Goal: Transaction & Acquisition: Purchase product/service

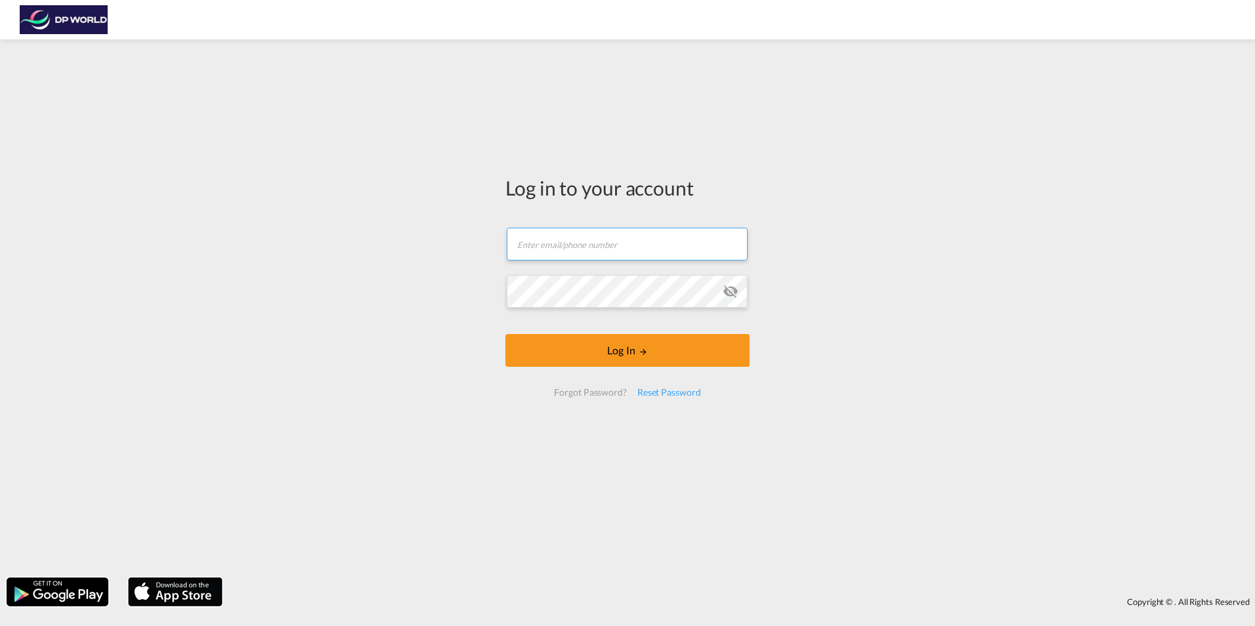
type input "[EMAIL_ADDRESS][DOMAIN_NAME]"
click at [630, 330] on form "[EMAIL_ADDRESS][DOMAIN_NAME] Email field is required Password field is required…" at bounding box center [628, 312] width 244 height 195
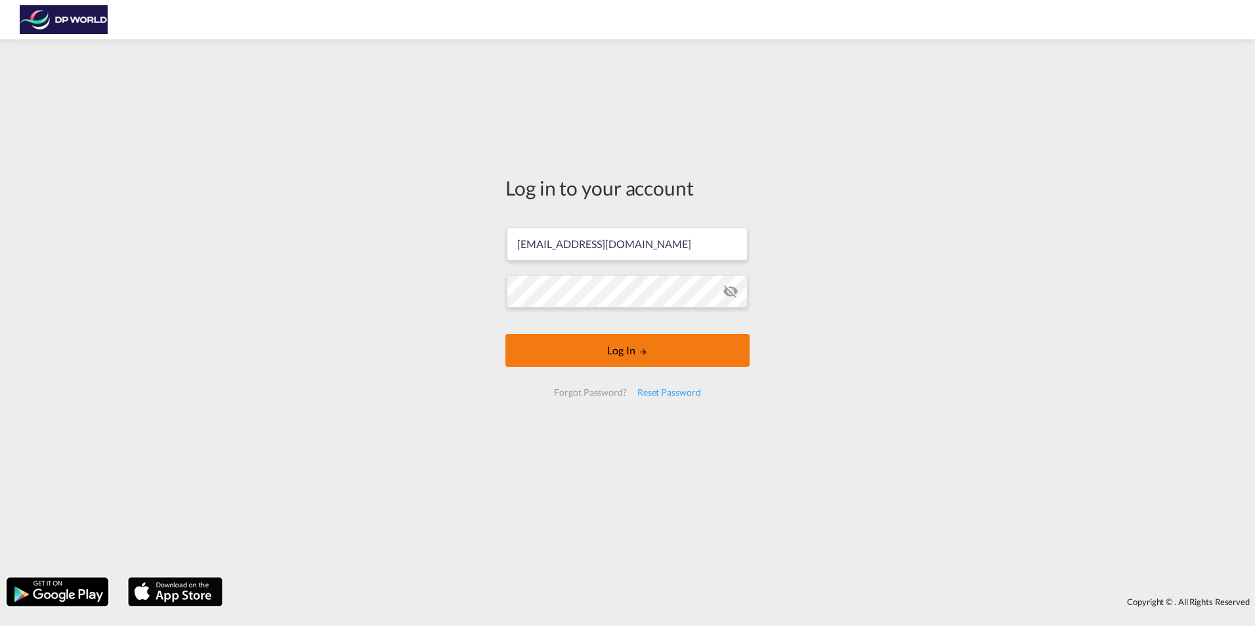
click at [620, 360] on button "Log In" at bounding box center [628, 350] width 244 height 33
click at [506, 334] on button "Log In" at bounding box center [628, 350] width 244 height 33
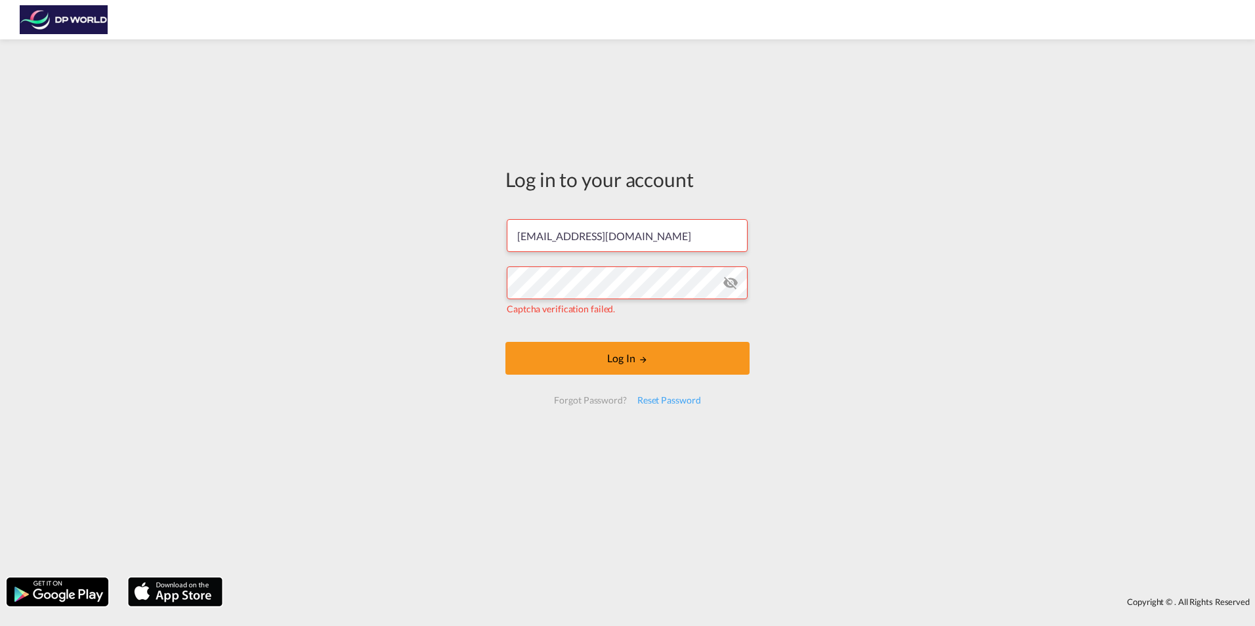
click at [964, 373] on div "Log in to your account [EMAIL_ADDRESS][DOMAIN_NAME] Captcha verification failed…" at bounding box center [627, 308] width 1255 height 525
click at [735, 278] on md-icon "icon-eye-off" at bounding box center [731, 283] width 16 height 16
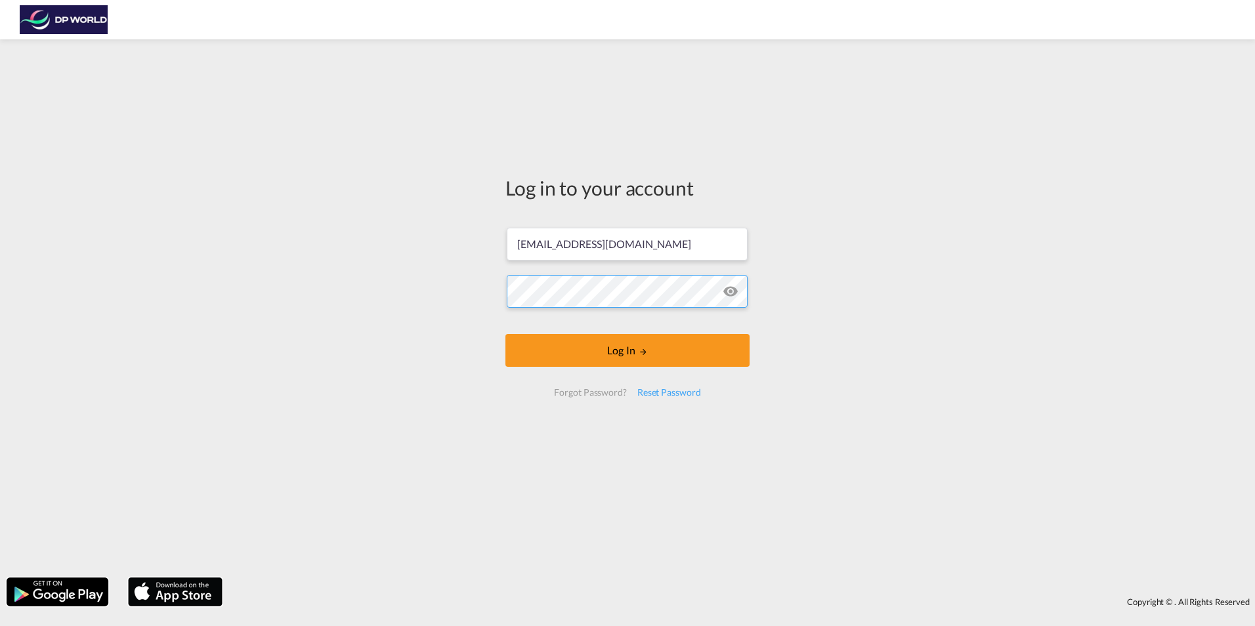
click at [506, 334] on button "Log In" at bounding box center [628, 350] width 244 height 33
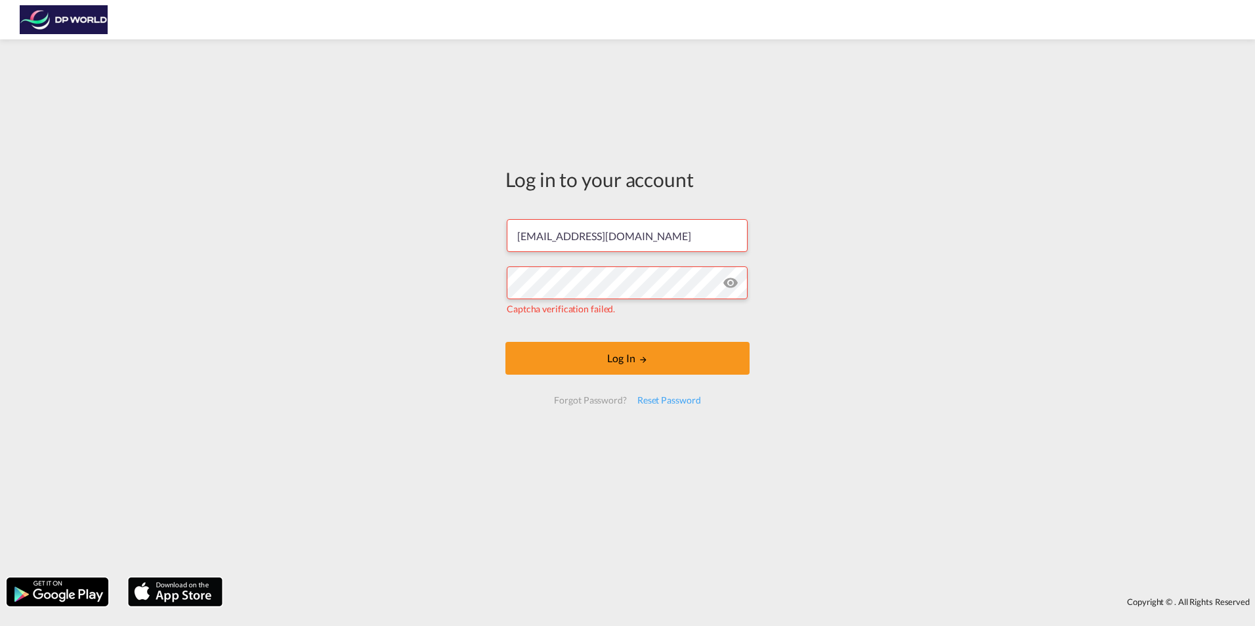
drag, startPoint x: 873, startPoint y: 351, endPoint x: 823, endPoint y: 383, distance: 59.4
click at [873, 351] on div "Log in to your account gabe.soumis@dpworld.com Captcha verification failed. Log…" at bounding box center [627, 308] width 1255 height 525
click at [654, 394] on div "Reset Password" at bounding box center [669, 401] width 74 height 24
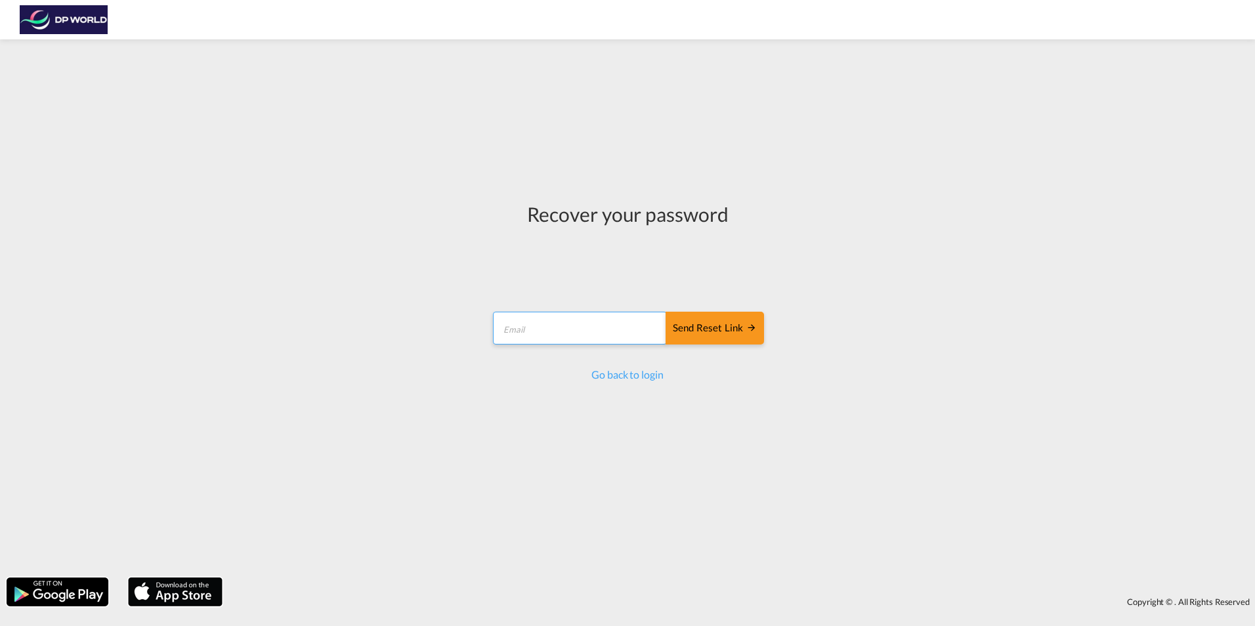
click at [556, 335] on input "email" at bounding box center [580, 328] width 174 height 33
click at [717, 335] on div "Send reset link" at bounding box center [715, 328] width 84 height 15
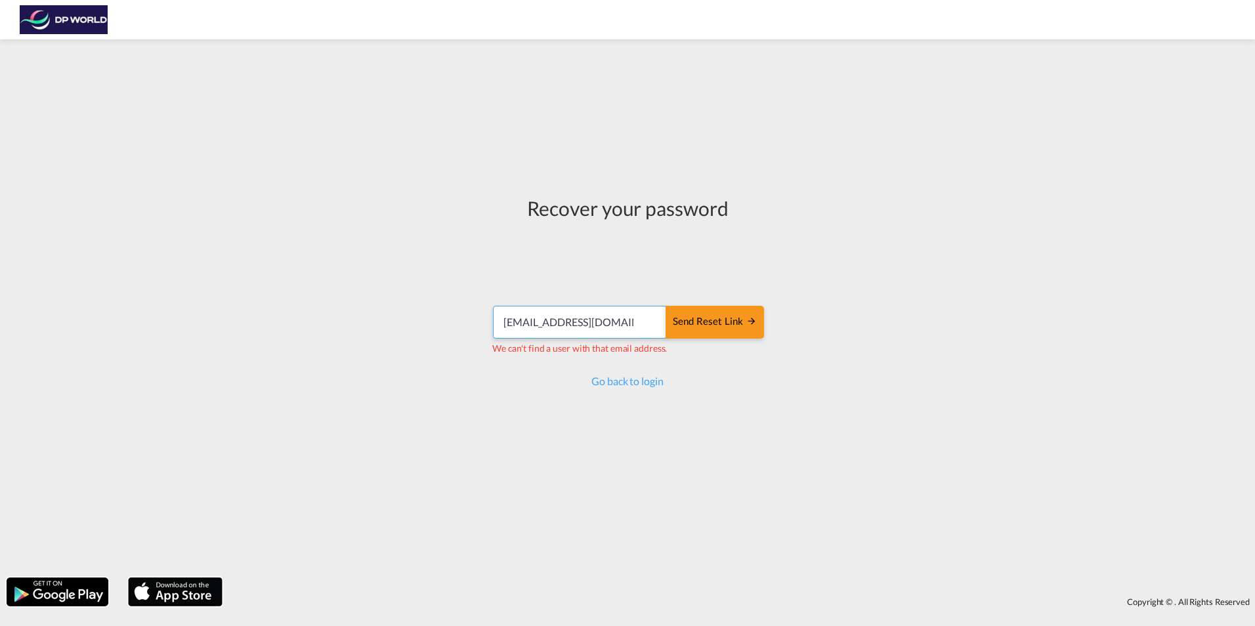
drag, startPoint x: 619, startPoint y: 320, endPoint x: 571, endPoint y: 327, distance: 49.1
click at [571, 327] on input "gabe.soumis@gmail.com" at bounding box center [580, 322] width 174 height 33
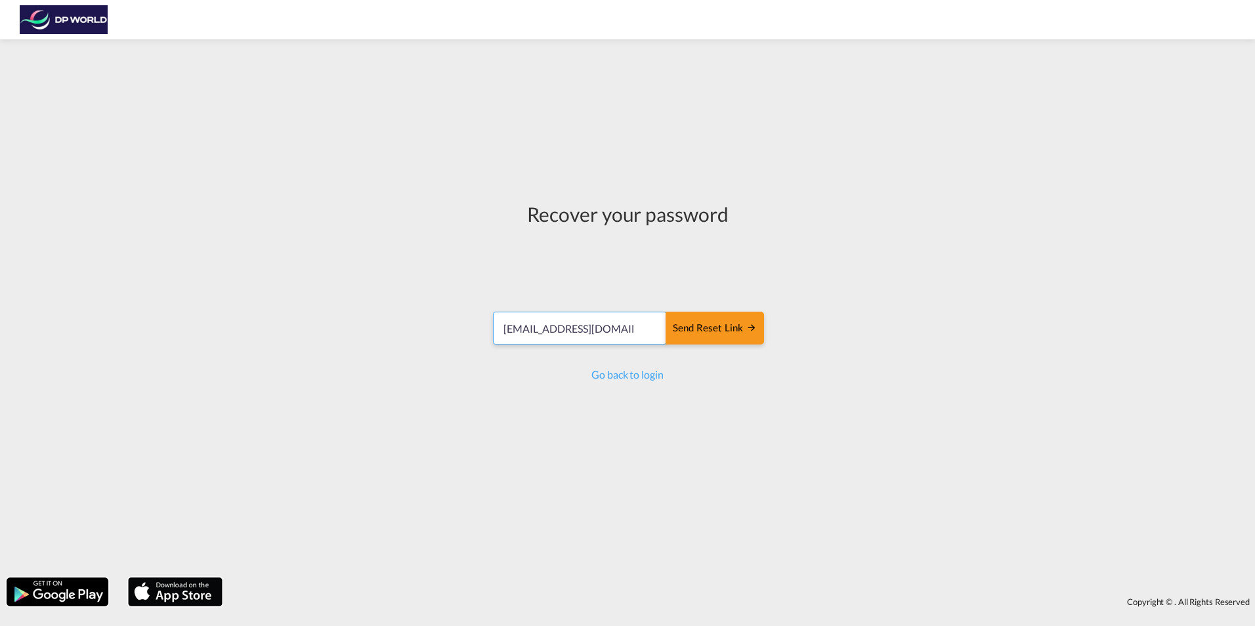
type input "[EMAIL_ADDRESS][DOMAIN_NAME]"
click at [666, 312] on button "Send reset link" at bounding box center [715, 328] width 98 height 33
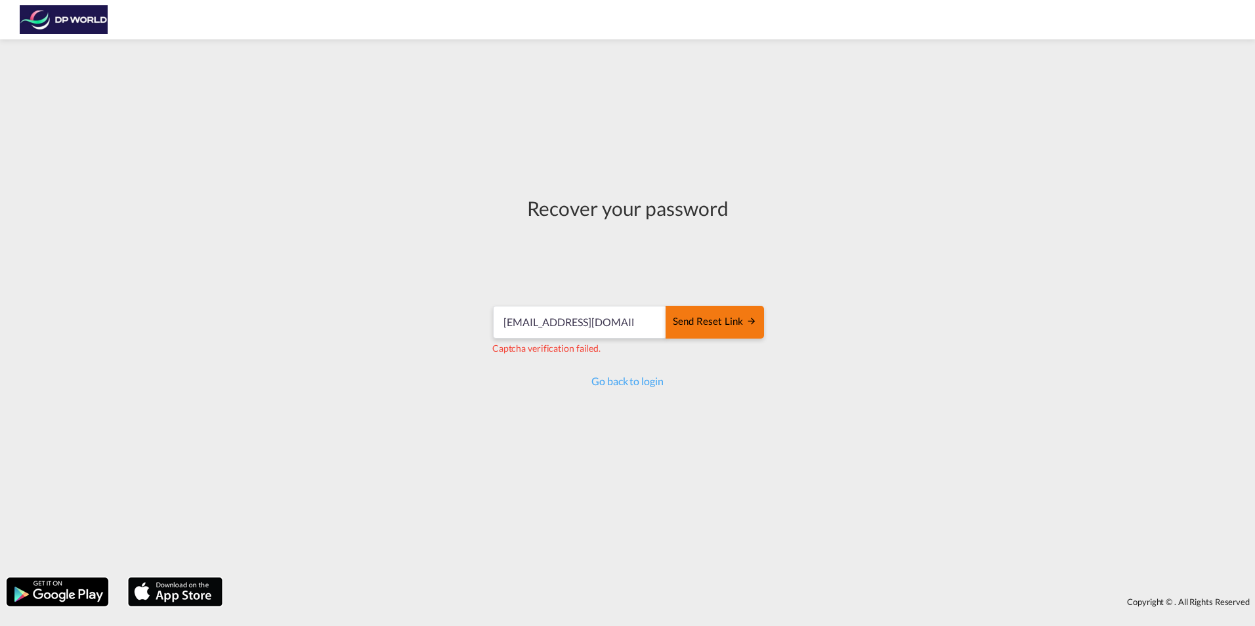
click at [723, 328] on div "Send reset link" at bounding box center [715, 321] width 84 height 15
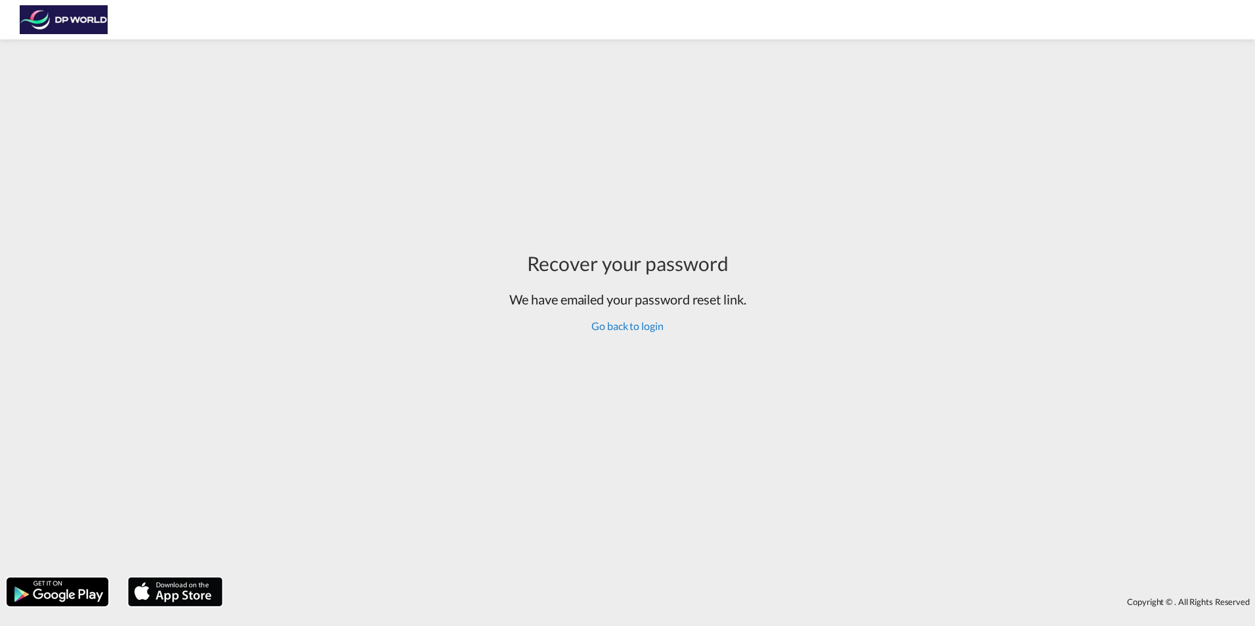
click at [634, 326] on link "Go back to login" at bounding box center [628, 326] width 72 height 12
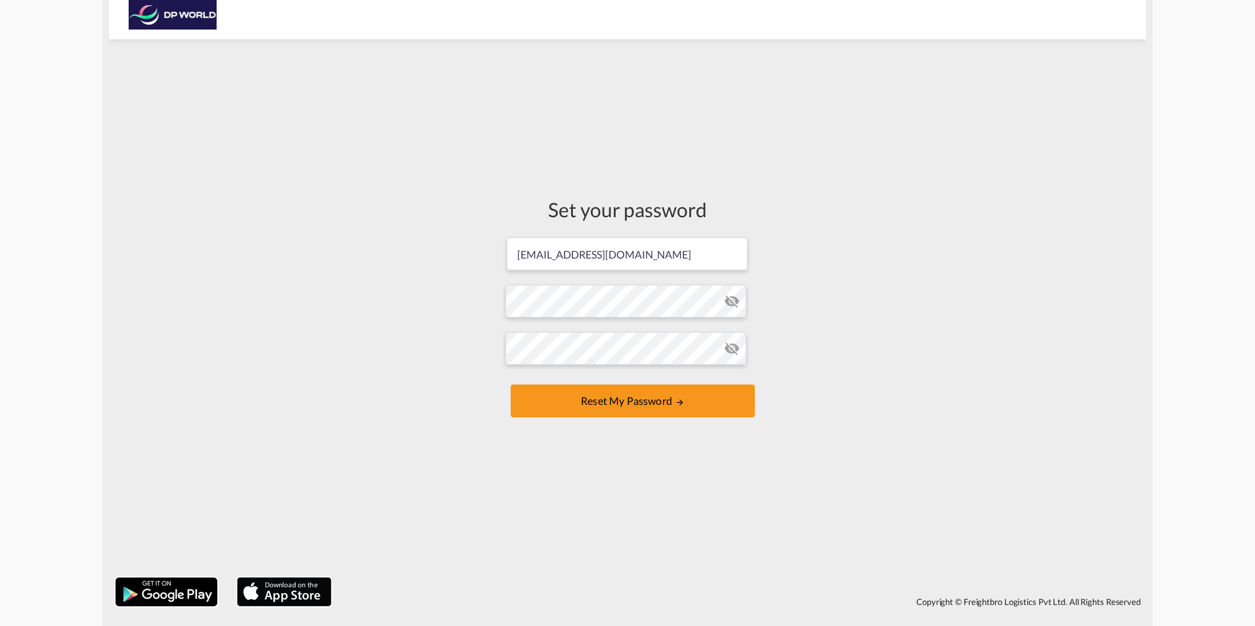
click at [737, 303] on md-icon "icon-eye-off" at bounding box center [732, 301] width 16 height 16
click at [511, 385] on button "Reset my password" at bounding box center [633, 401] width 244 height 33
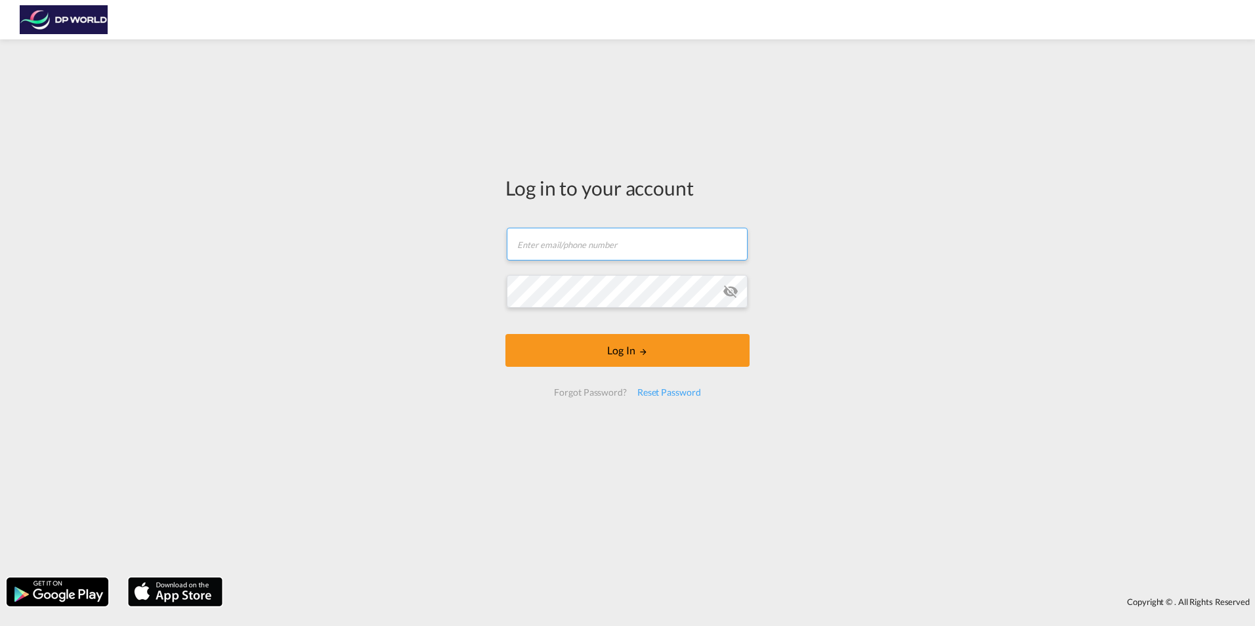
type input "[EMAIL_ADDRESS][DOMAIN_NAME]"
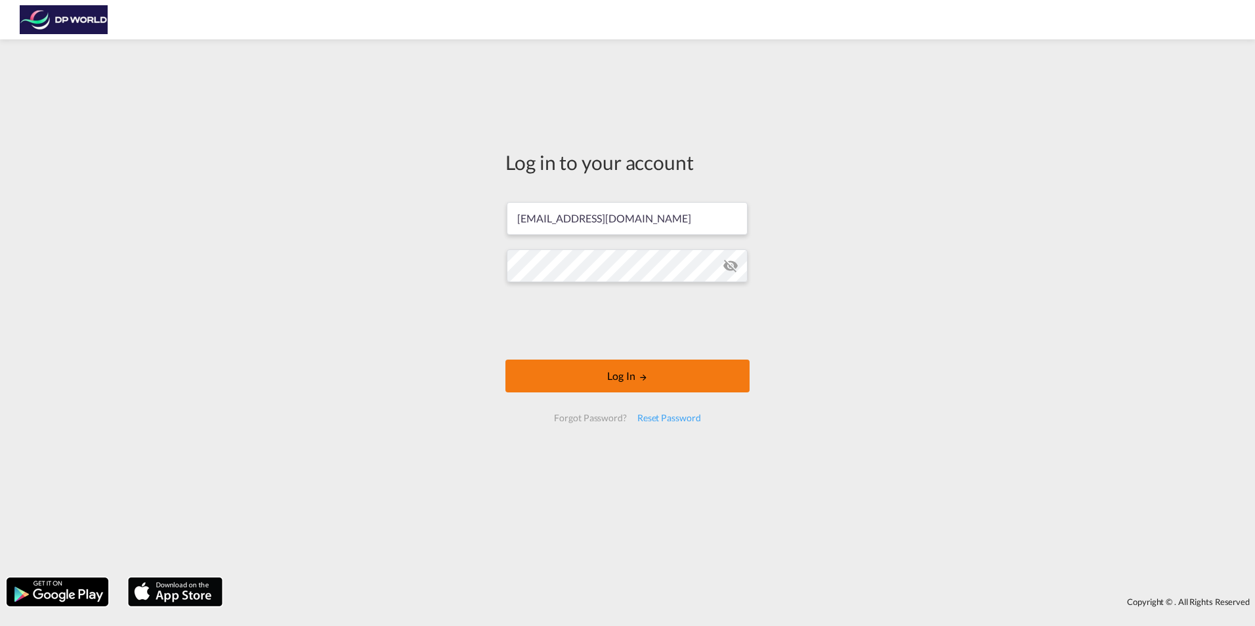
click at [673, 382] on button "Log In" at bounding box center [628, 376] width 244 height 33
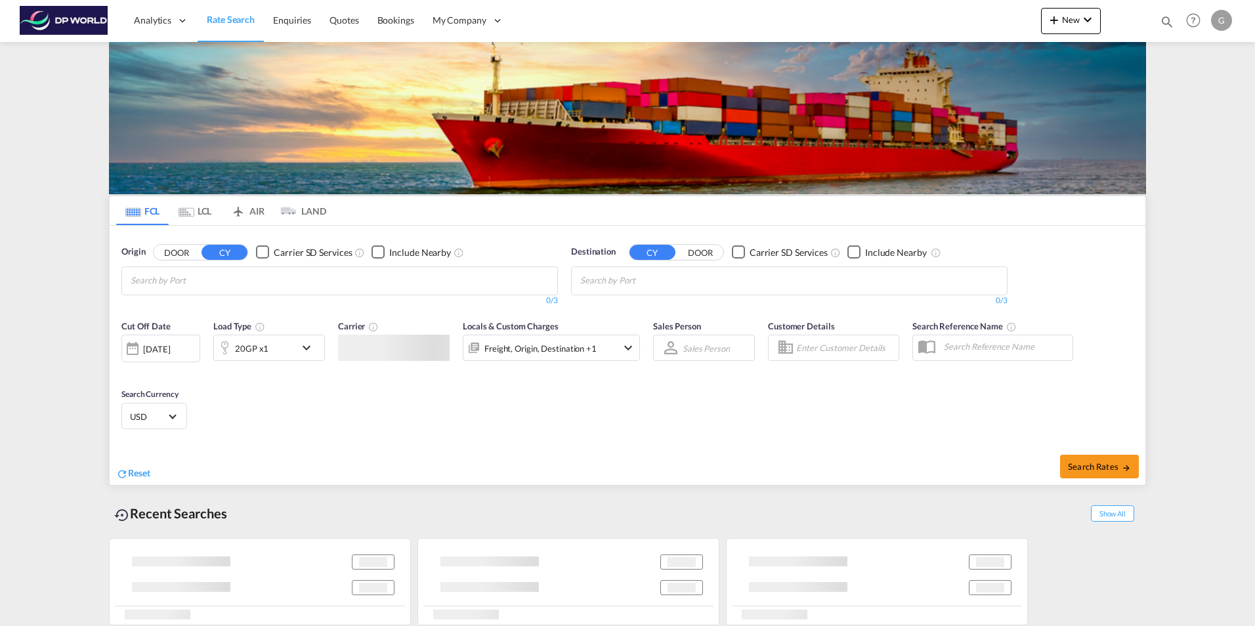
click at [385, 246] on div "Checkbox No Ink" at bounding box center [378, 252] width 13 height 13
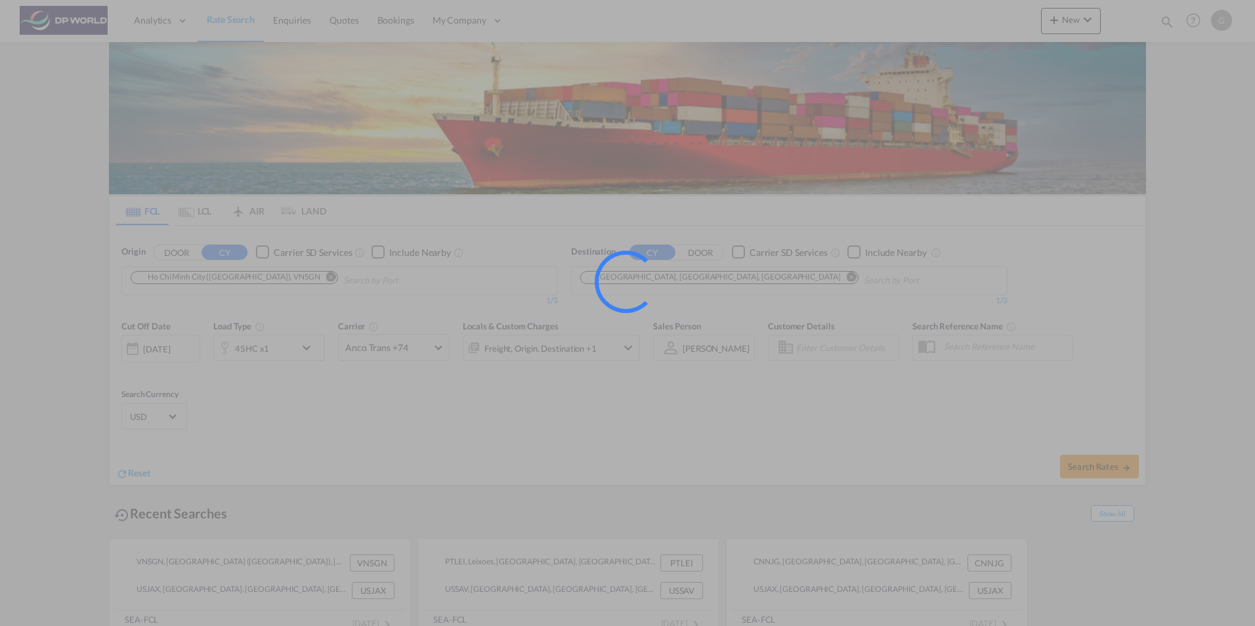
click at [320, 280] on div at bounding box center [627, 313] width 1255 height 626
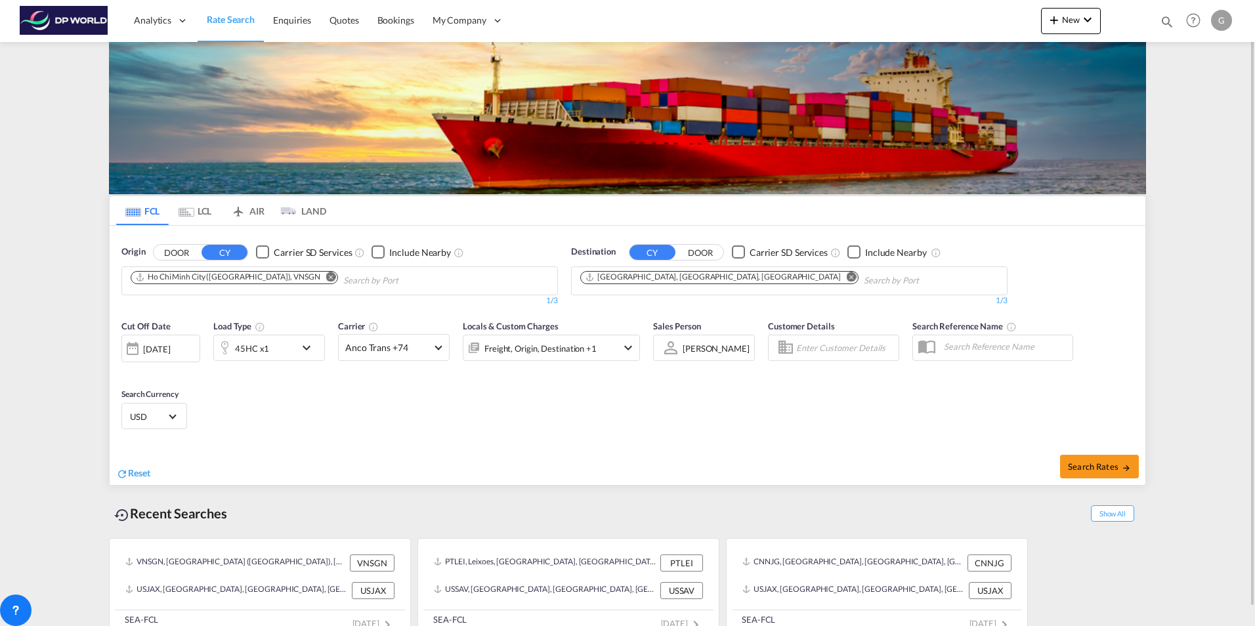
click at [326, 278] on md-icon "Remove" at bounding box center [331, 277] width 10 height 10
click at [297, 278] on md-chips at bounding box center [339, 281] width 435 height 28
click at [419, 282] on body "Analytics Reports Dashboard Rate Search Enquiries Quotes Bookings" at bounding box center [627, 313] width 1255 height 626
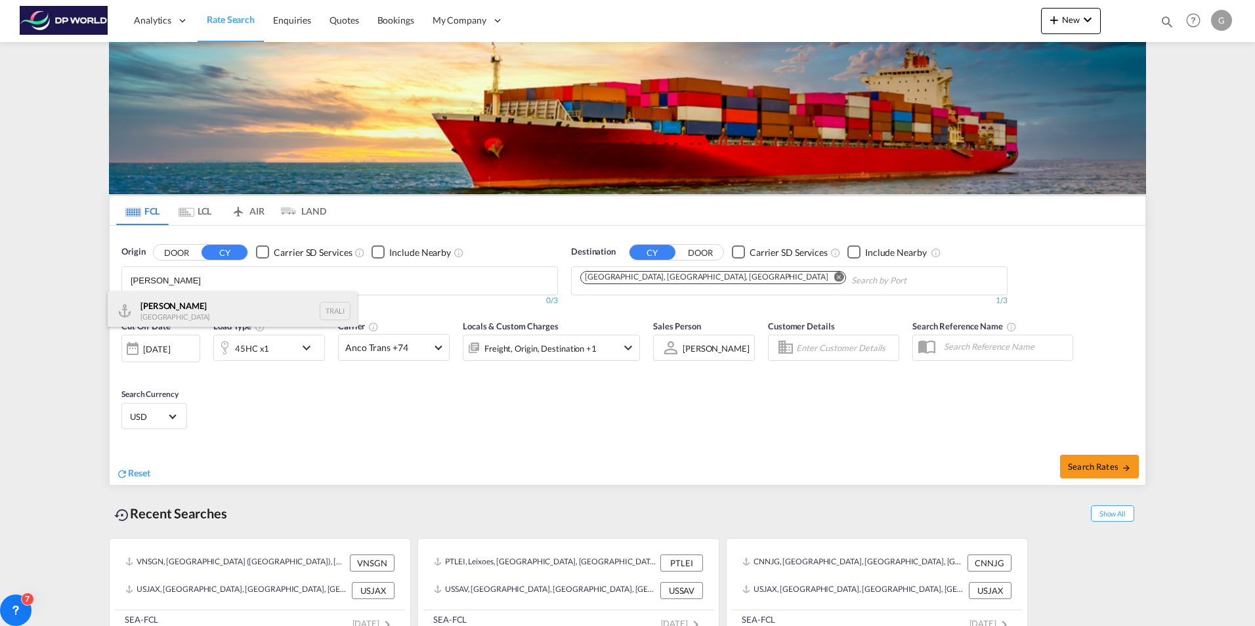
type input "[PERSON_NAME]"
click at [188, 309] on div "[PERSON_NAME] Turkey TRALI" at bounding box center [232, 311] width 249 height 39
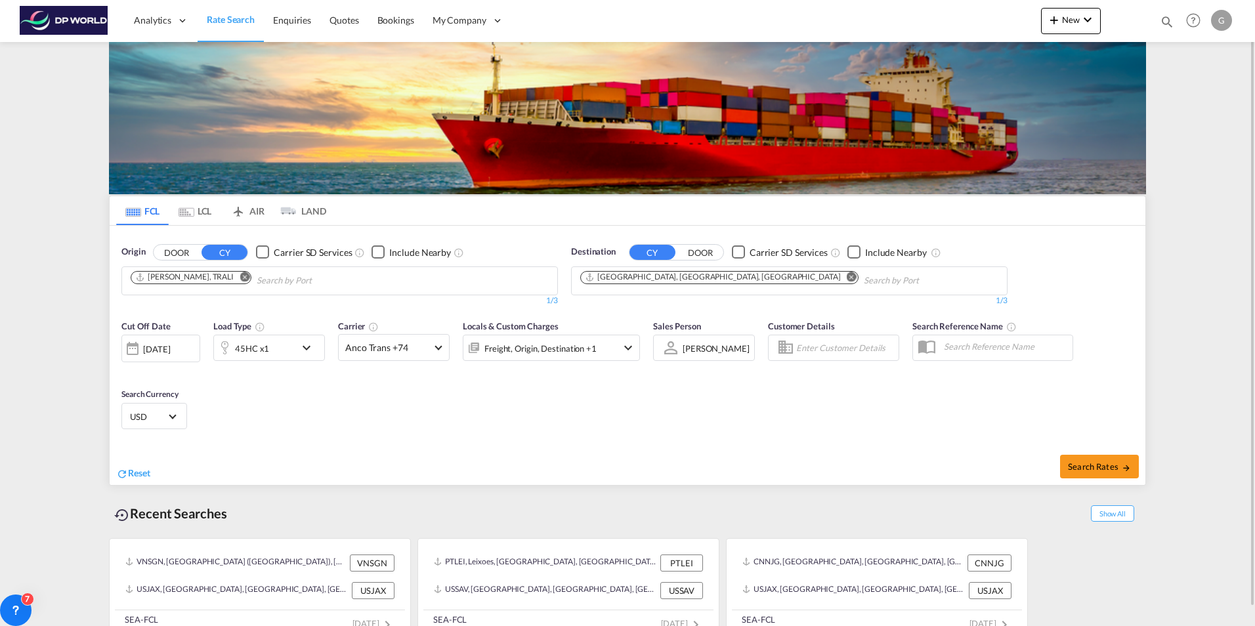
click at [847, 275] on md-icon "Remove" at bounding box center [852, 277] width 10 height 10
click at [689, 276] on input "Chips input." at bounding box center [642, 280] width 125 height 21
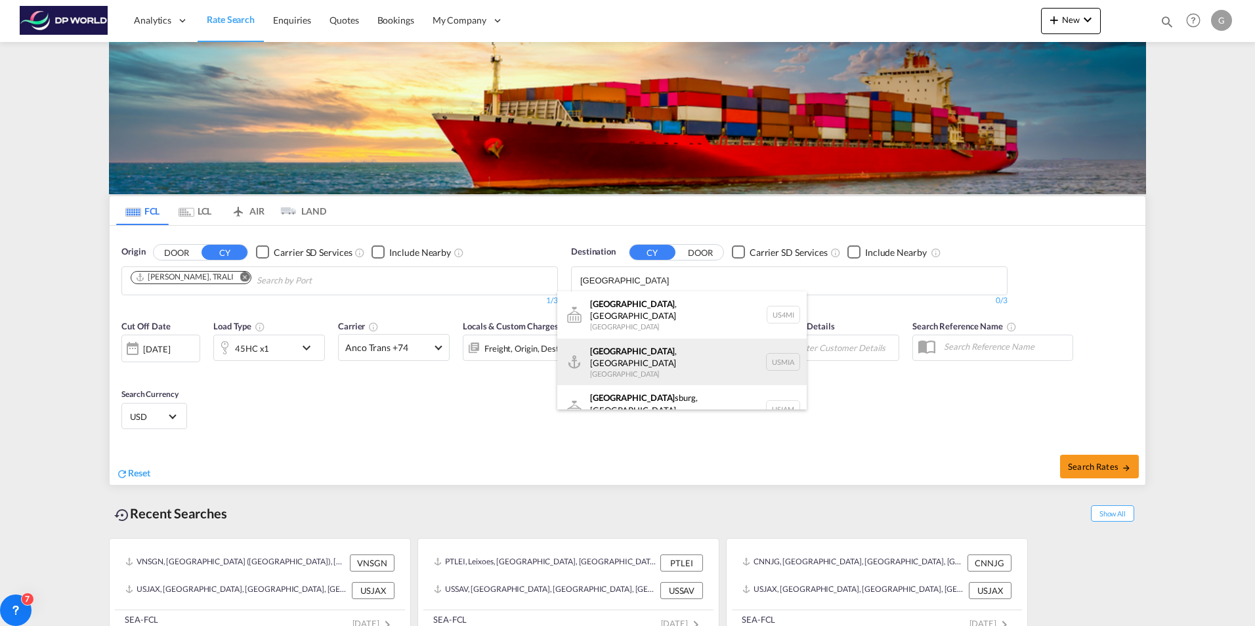
type input "[GEOGRAPHIC_DATA]"
click at [651, 341] on div "[GEOGRAPHIC_DATA] , [GEOGRAPHIC_DATA] [GEOGRAPHIC_DATA] USMIA" at bounding box center [681, 362] width 249 height 47
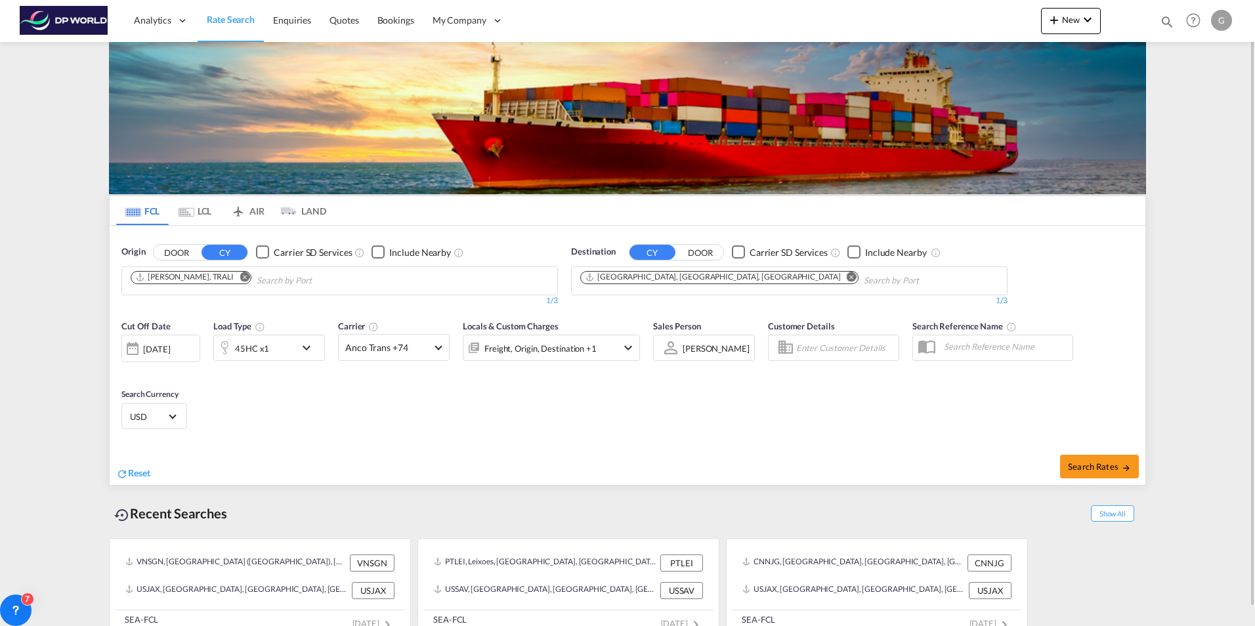
click at [306, 347] on md-icon "icon-chevron-down" at bounding box center [310, 348] width 22 height 16
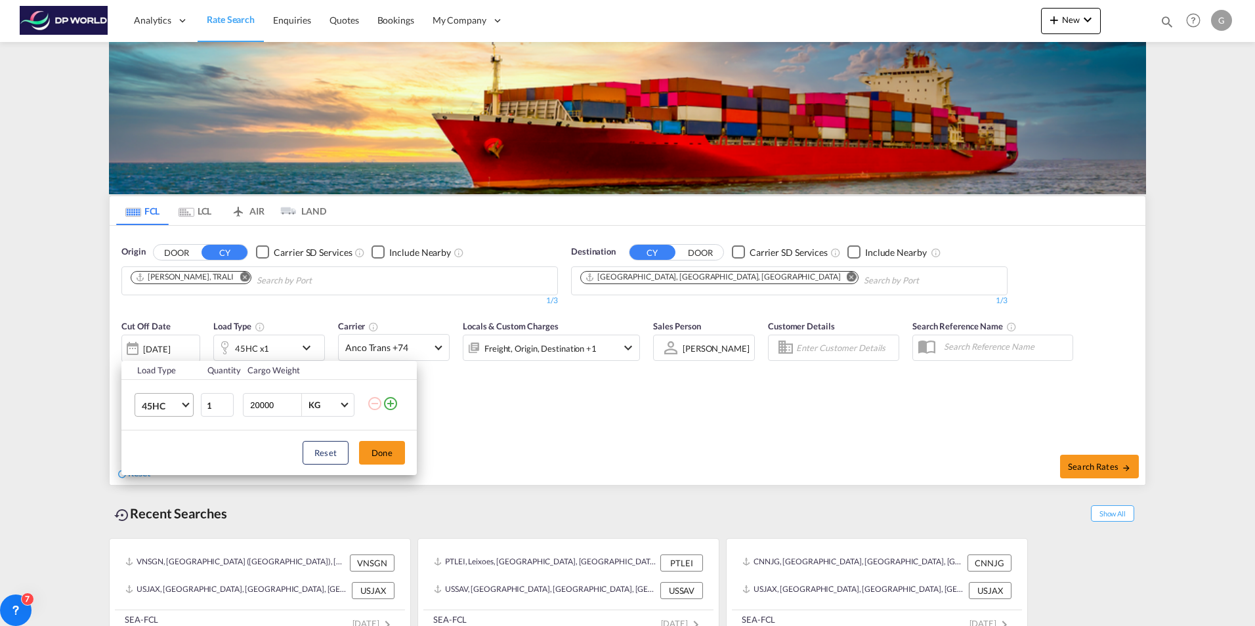
click at [184, 403] on span "Choose: \a45HC" at bounding box center [185, 403] width 7 height 7
click at [170, 338] on md-option "20GP" at bounding box center [175, 338] width 89 height 32
click at [529, 413] on div "Load Type Quantity Cargo Weight 20GP 1 20000 KG KG Load type addition is restri…" at bounding box center [627, 313] width 1255 height 626
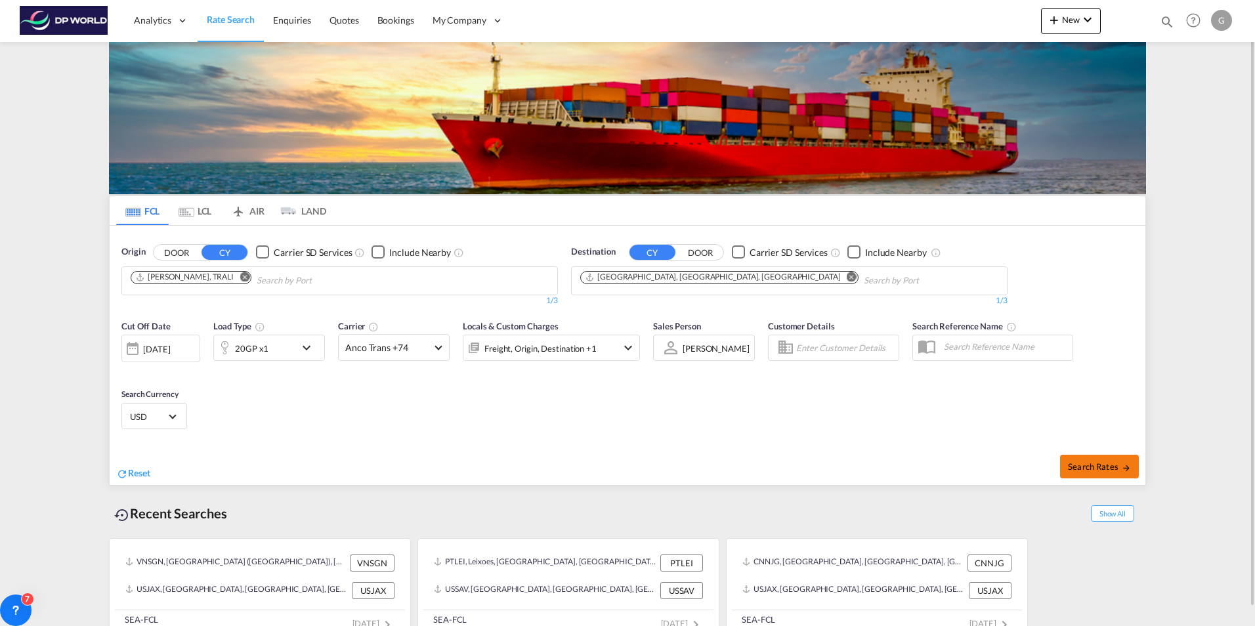
click at [1098, 467] on span "Search Rates" at bounding box center [1099, 467] width 63 height 11
type input "TRALI to USMIA / [DATE]"
